Goal: Task Accomplishment & Management: Manage account settings

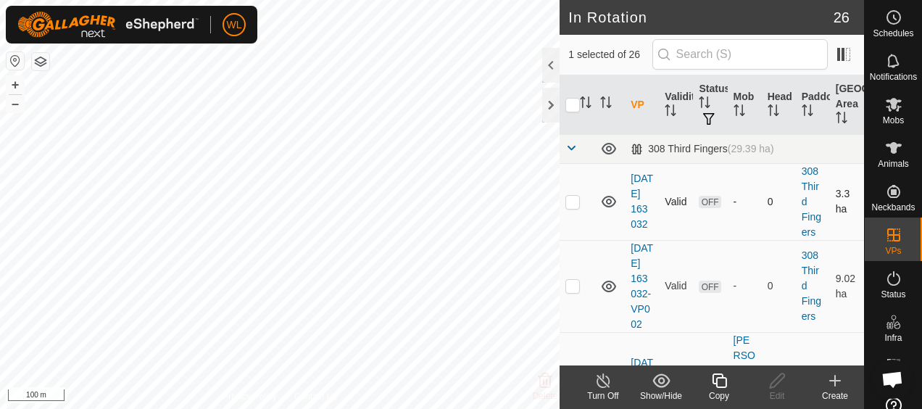
checkbox input "false"
click at [553, 65] on div at bounding box center [550, 65] width 17 height 35
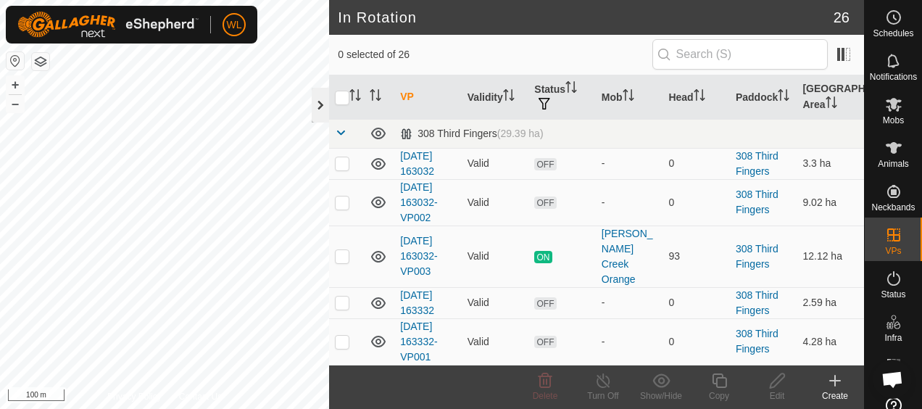
click at [312, 100] on div at bounding box center [320, 105] width 17 height 35
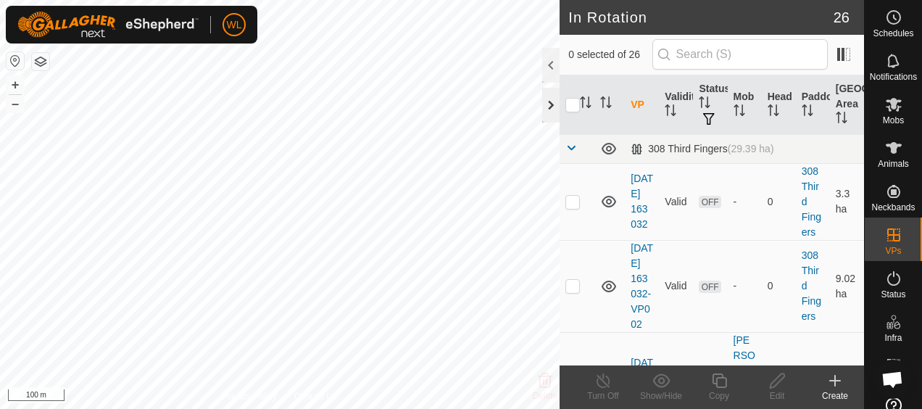
click at [548, 110] on div at bounding box center [550, 105] width 17 height 35
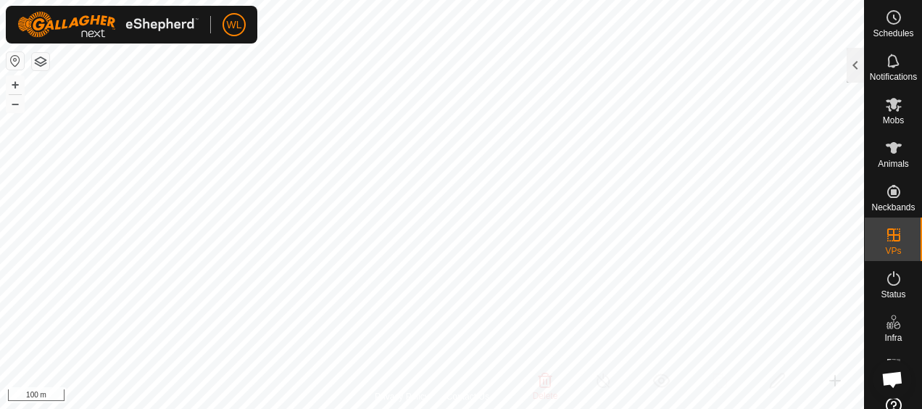
checkbox input "true"
click at [883, 116] on span "Mobs" at bounding box center [893, 120] width 21 height 9
click at [858, 75] on div at bounding box center [855, 65] width 17 height 35
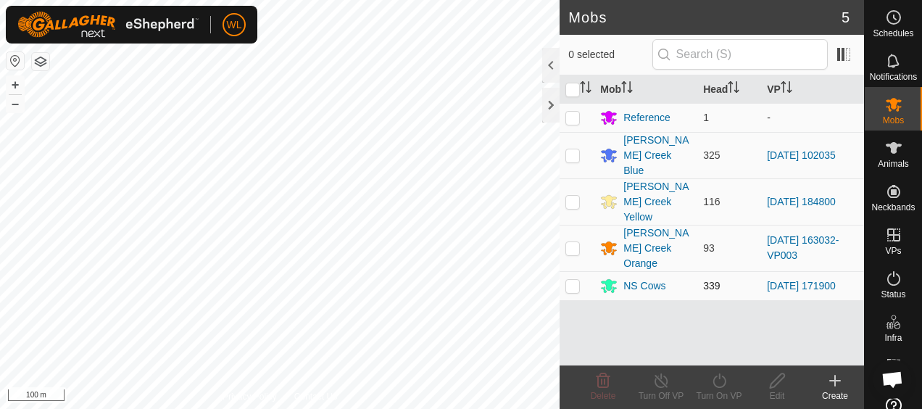
click at [576, 280] on p-checkbox at bounding box center [573, 286] width 15 height 12
checkbox input "true"
click at [776, 384] on icon at bounding box center [777, 380] width 15 height 15
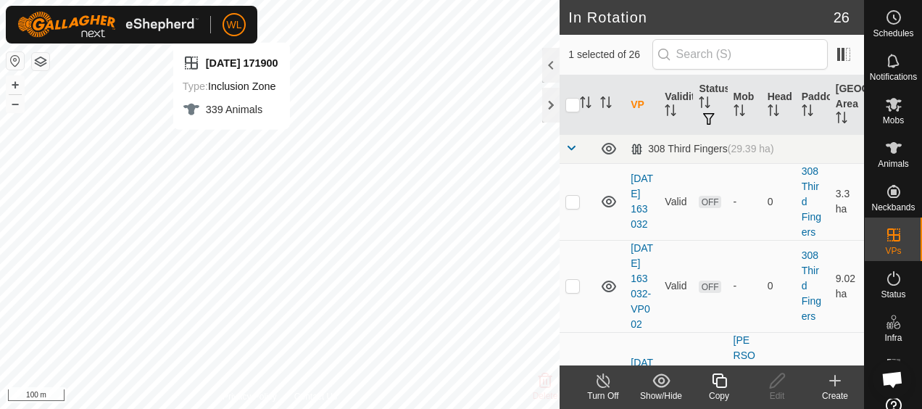
checkbox input "false"
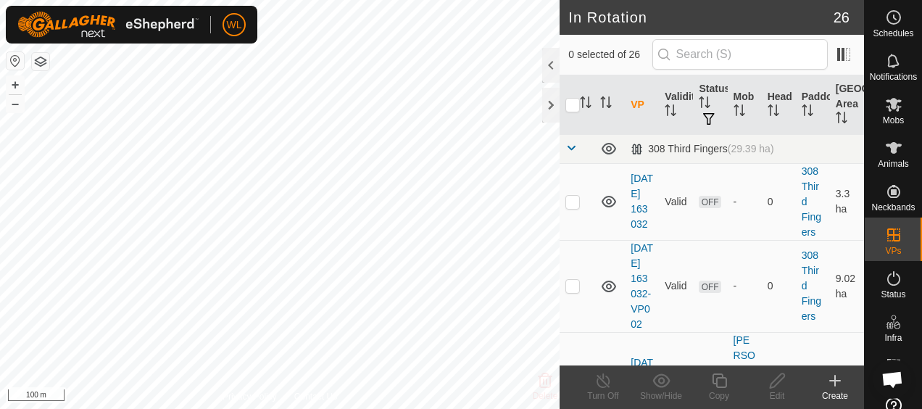
checkbox input "true"
checkbox input "false"
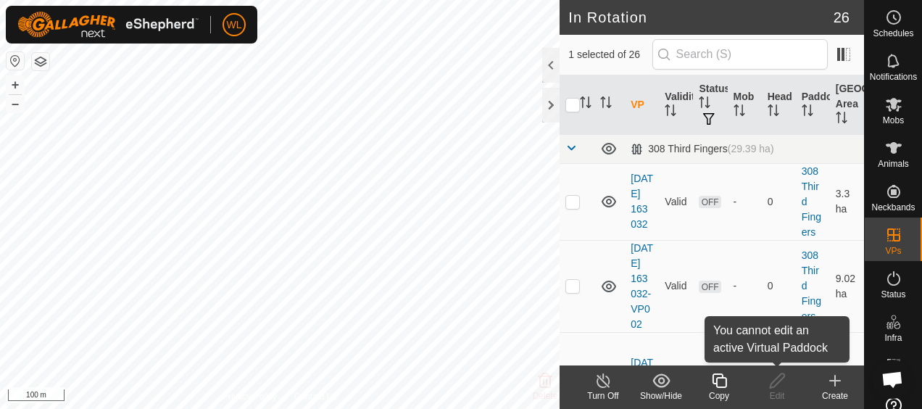
click at [784, 393] on div "Edit" at bounding box center [777, 395] width 58 height 13
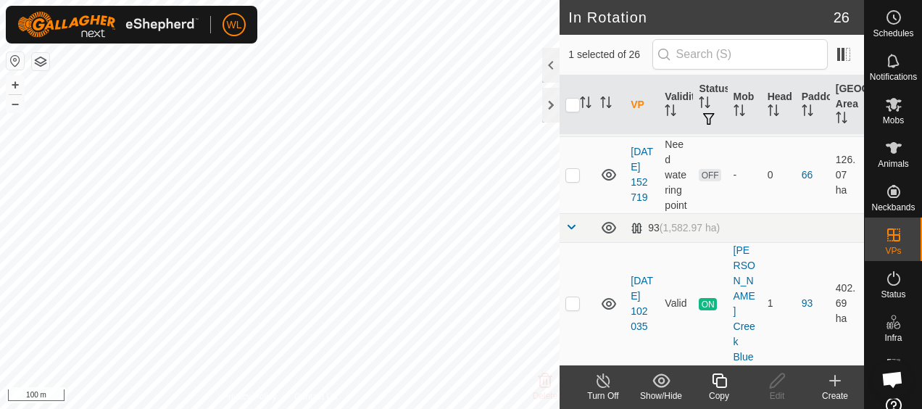
scroll to position [2330, 0]
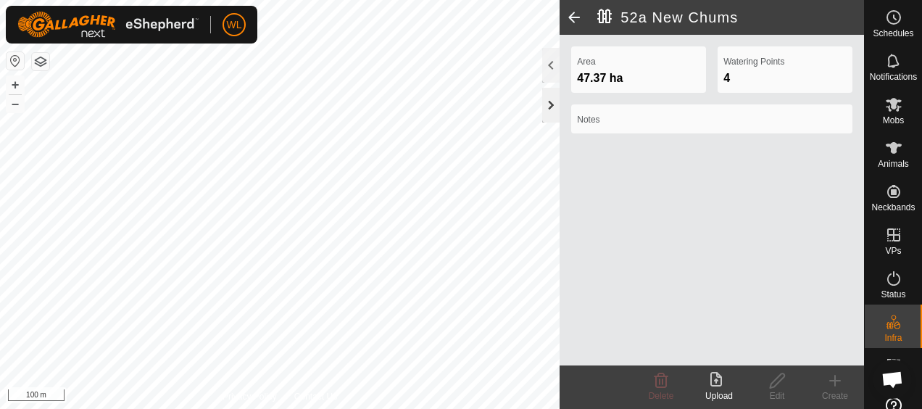
click at [552, 107] on div at bounding box center [550, 105] width 17 height 35
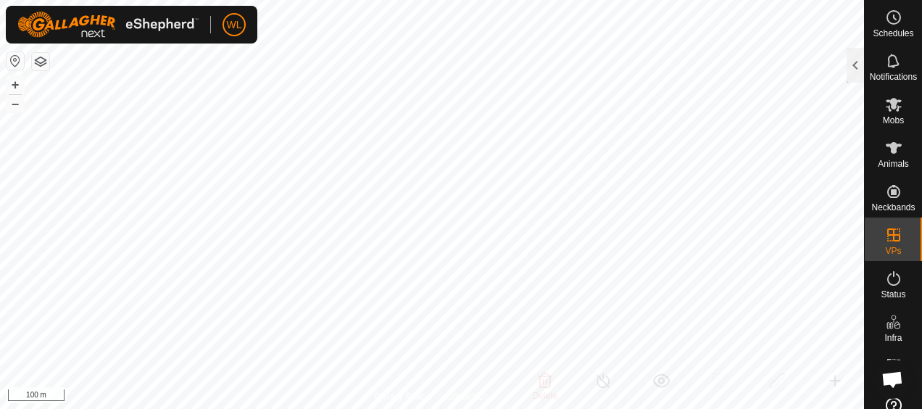
checkbox input "true"
checkbox input "false"
checkbox input "true"
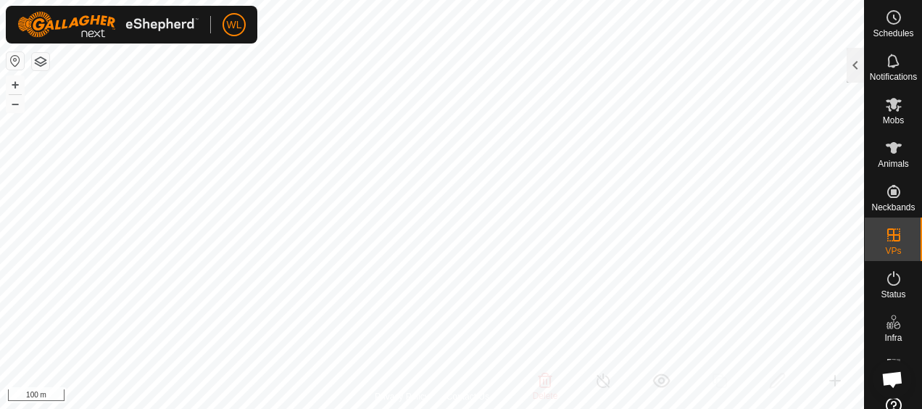
checkbox input "false"
checkbox input "true"
click at [851, 67] on div at bounding box center [855, 65] width 17 height 35
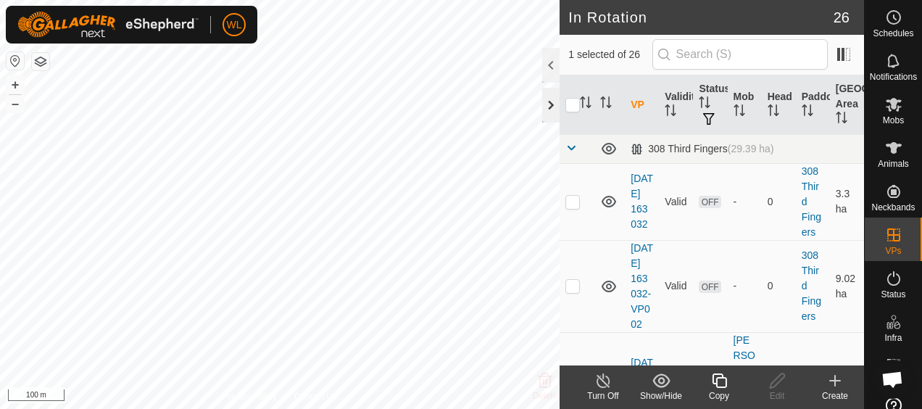
click at [548, 112] on div at bounding box center [550, 105] width 17 height 35
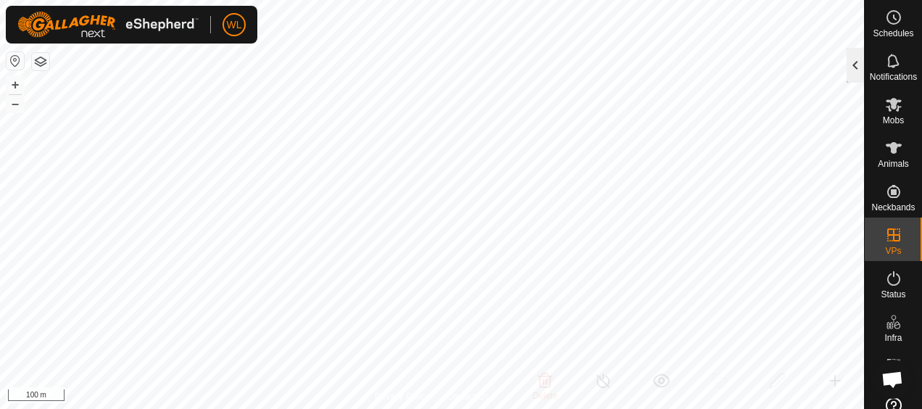
click at [850, 62] on div at bounding box center [855, 65] width 17 height 35
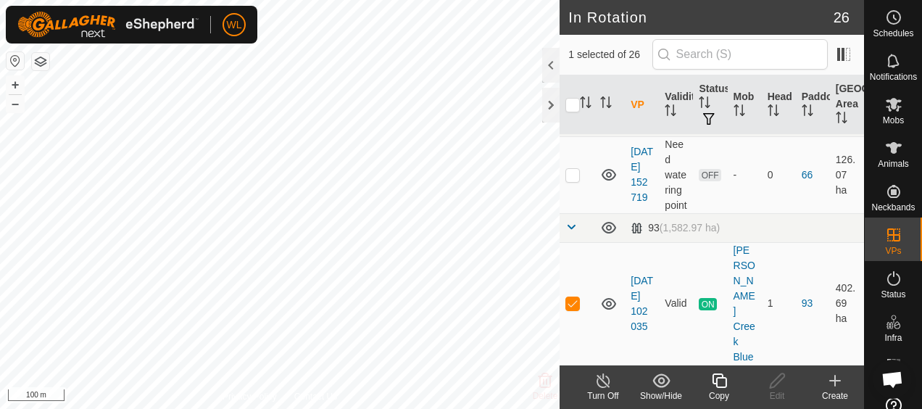
scroll to position [2598, 0]
checkbox input "true"
checkbox input "false"
checkbox input "true"
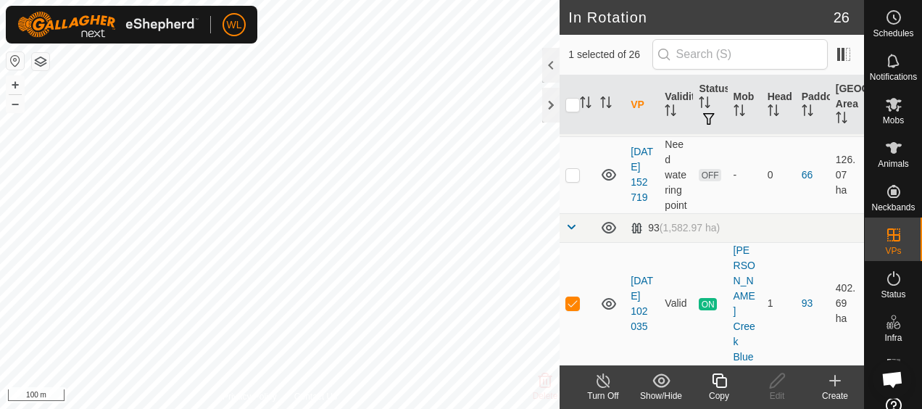
checkbox input "true"
checkbox input "false"
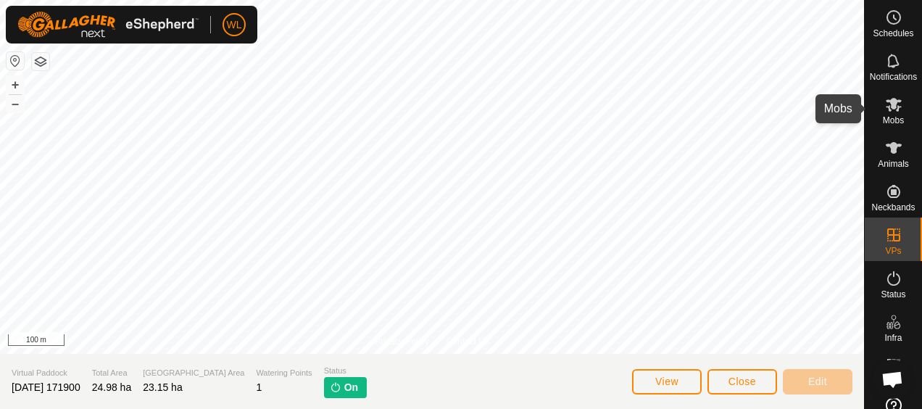
click at [889, 112] on icon at bounding box center [893, 104] width 17 height 17
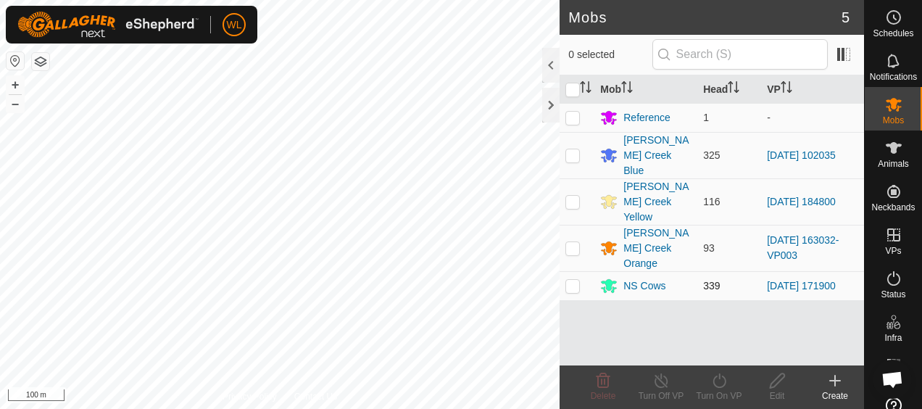
click at [573, 280] on p-checkbox at bounding box center [573, 286] width 15 height 12
click at [571, 280] on p-checkbox at bounding box center [573, 286] width 15 height 12
checkbox input "true"
click at [777, 384] on icon at bounding box center [777, 380] width 15 height 15
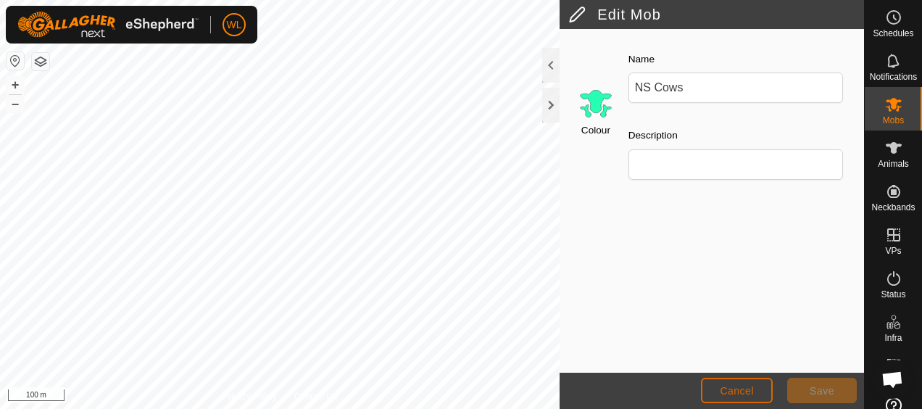
click at [740, 392] on span "Cancel" at bounding box center [737, 391] width 34 height 12
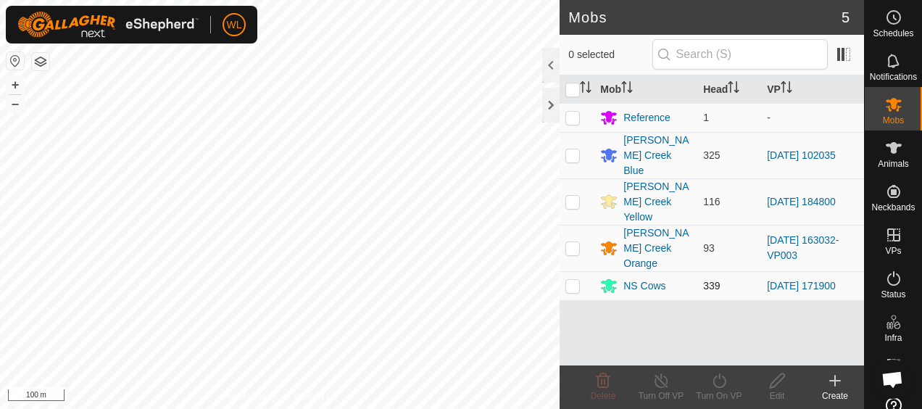
click at [573, 280] on p-checkbox at bounding box center [573, 286] width 15 height 12
checkbox input "true"
click at [829, 389] on icon at bounding box center [835, 380] width 17 height 17
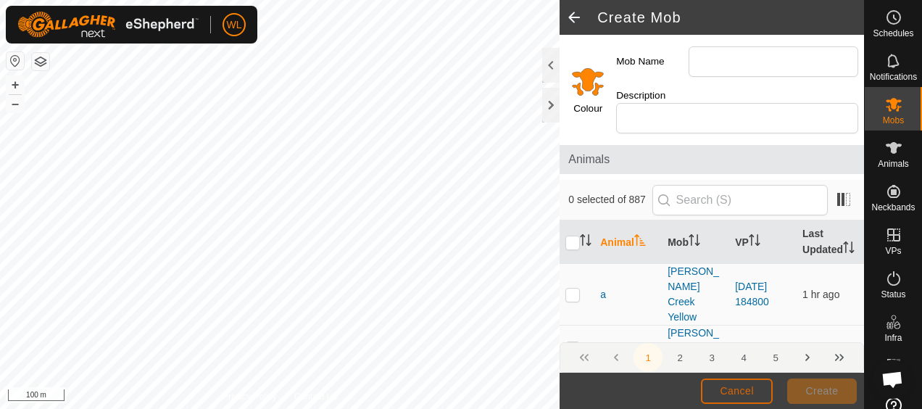
click at [715, 383] on button "Cancel" at bounding box center [737, 390] width 72 height 25
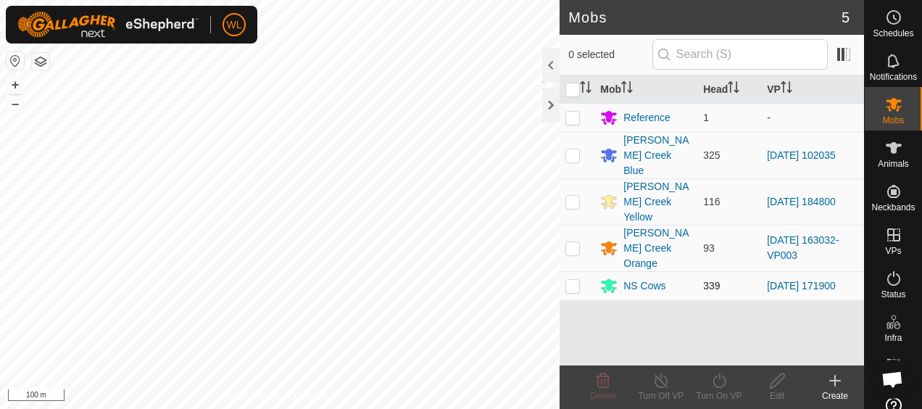
click at [570, 280] on p-checkbox at bounding box center [573, 286] width 15 height 12
checkbox input "true"
click at [834, 388] on icon at bounding box center [835, 380] width 17 height 17
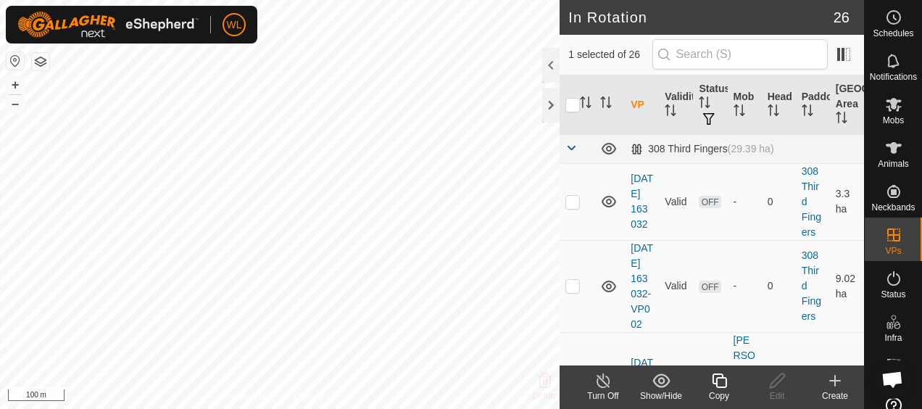
click at [832, 387] on icon at bounding box center [835, 380] width 17 height 17
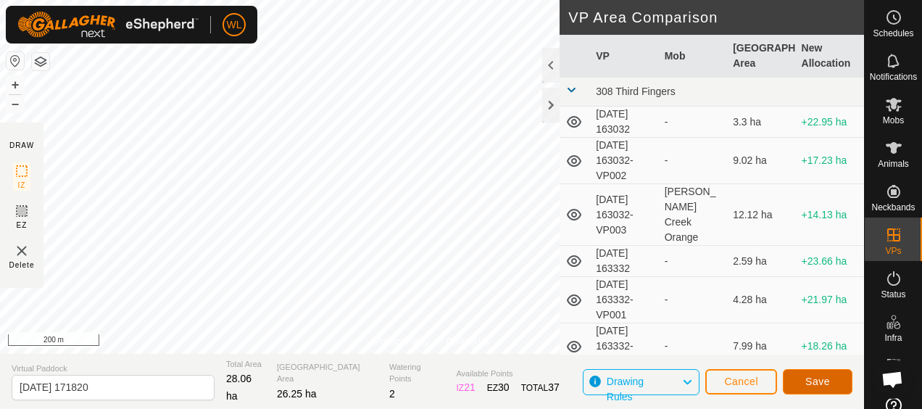
click at [810, 383] on span "Save" at bounding box center [817, 382] width 25 height 12
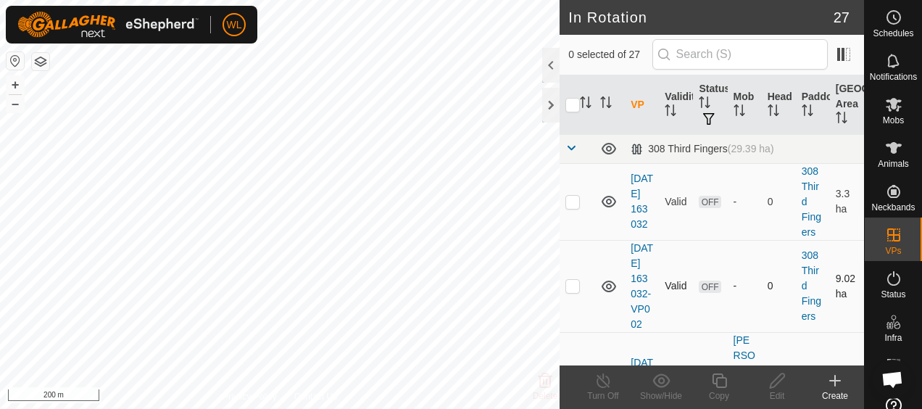
checkbox input "true"
checkbox input "false"
click at [551, 97] on div at bounding box center [550, 105] width 17 height 35
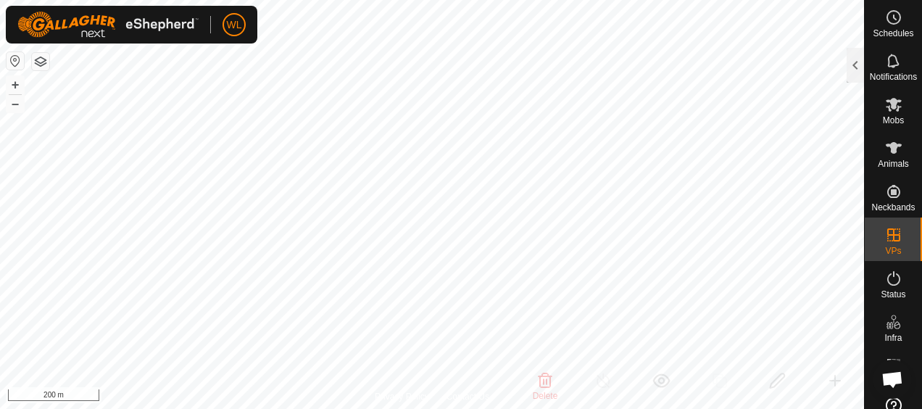
checkbox input "false"
